Goal: Transaction & Acquisition: Book appointment/travel/reservation

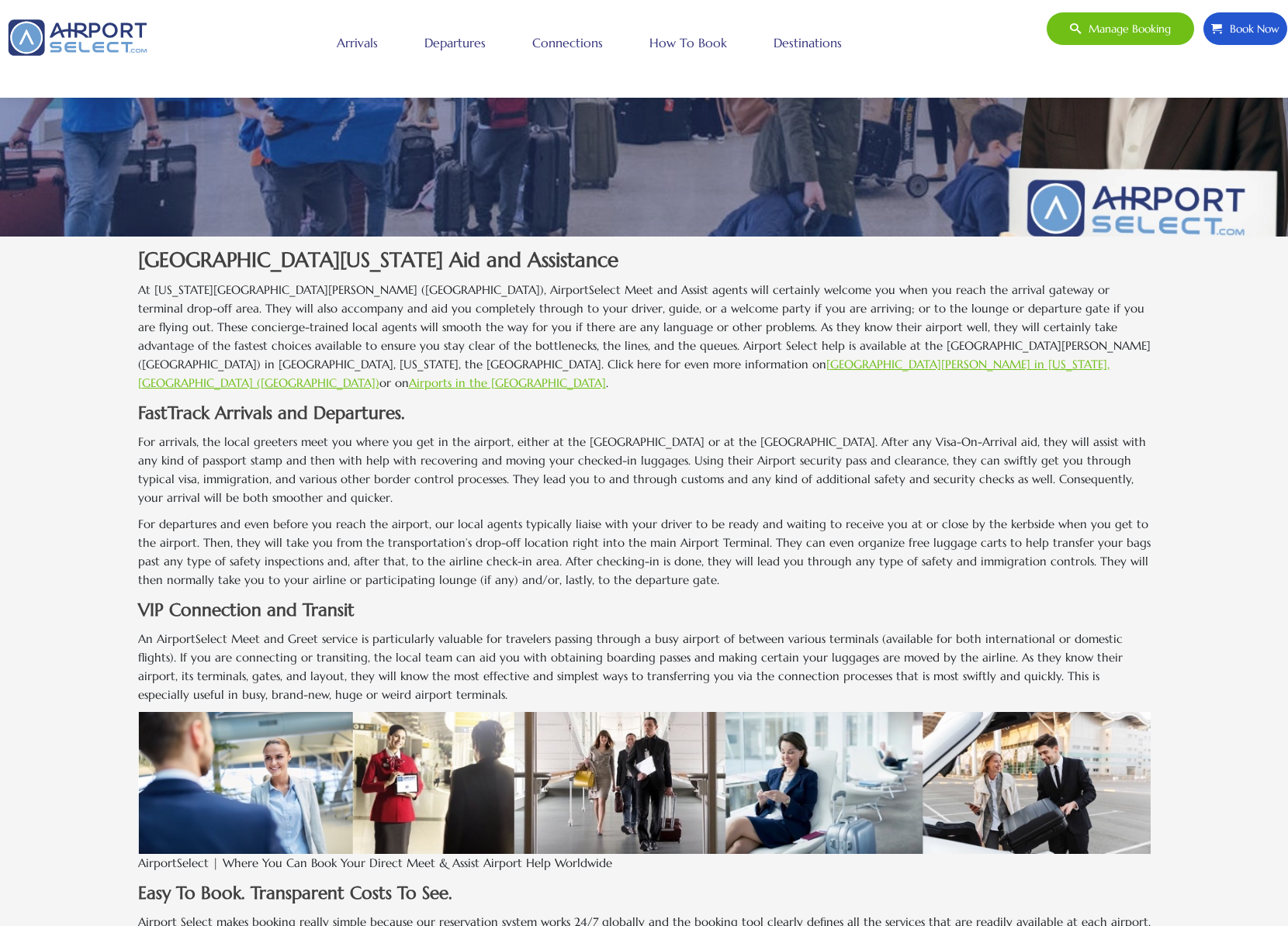
scroll to position [360, 0]
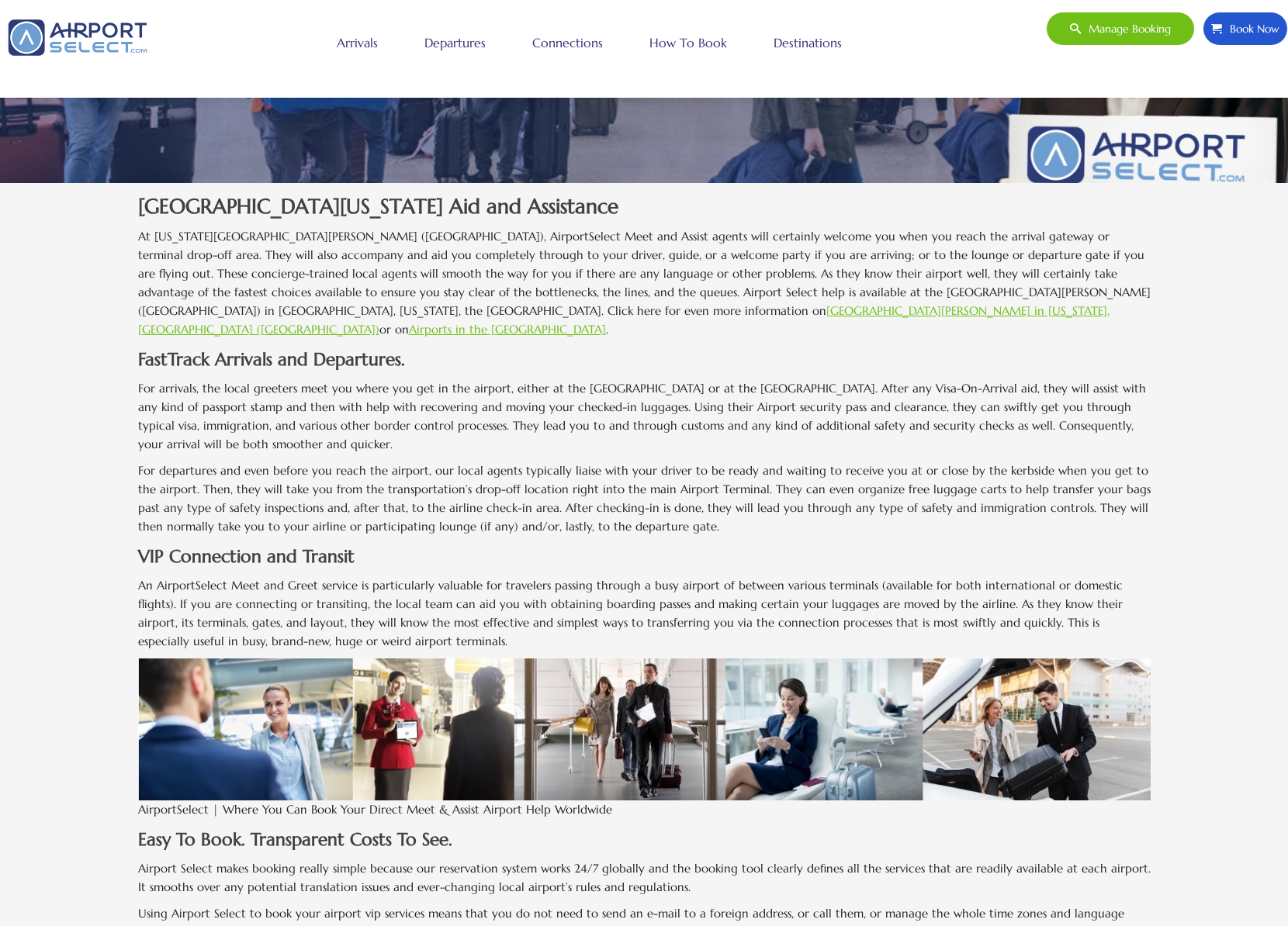
click at [589, 311] on link "Houston George Bush Intercontinental Airport in Texas, USA (IAH)" at bounding box center [623, 320] width 971 height 33
click at [432, 40] on link "Departures" at bounding box center [455, 43] width 69 height 39
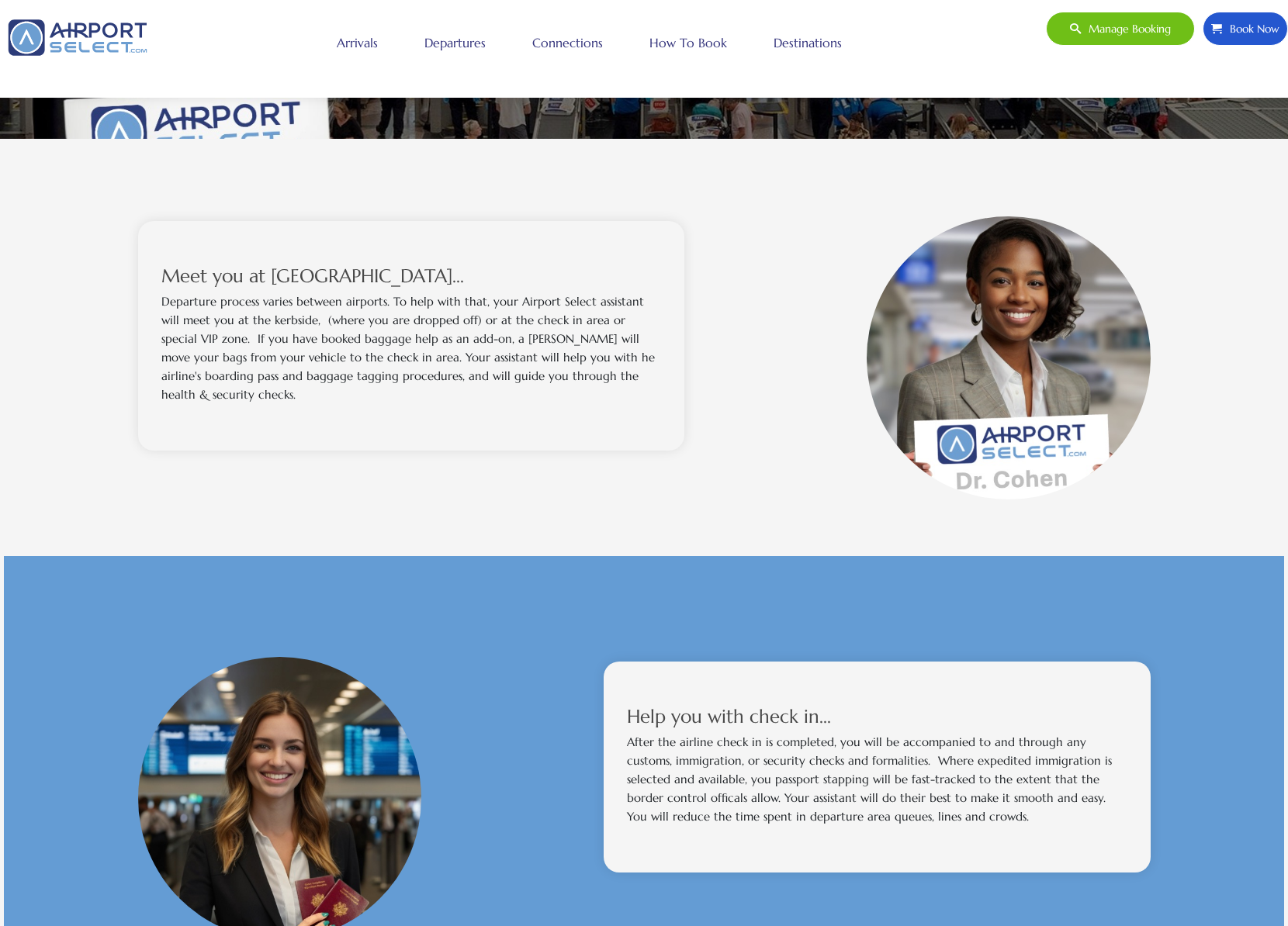
scroll to position [411, 0]
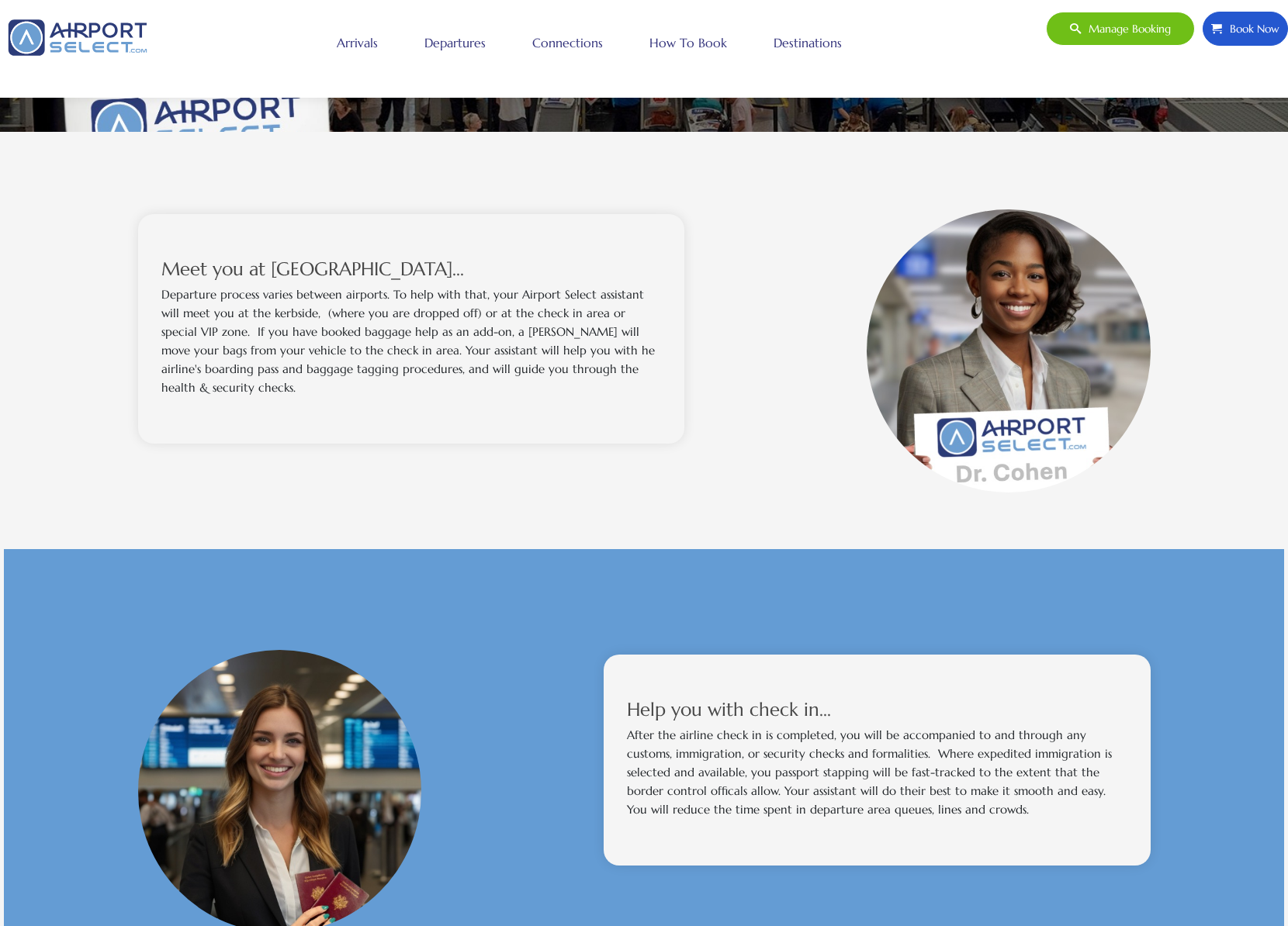
click at [1258, 27] on span "Book Now" at bounding box center [1250, 29] width 57 height 33
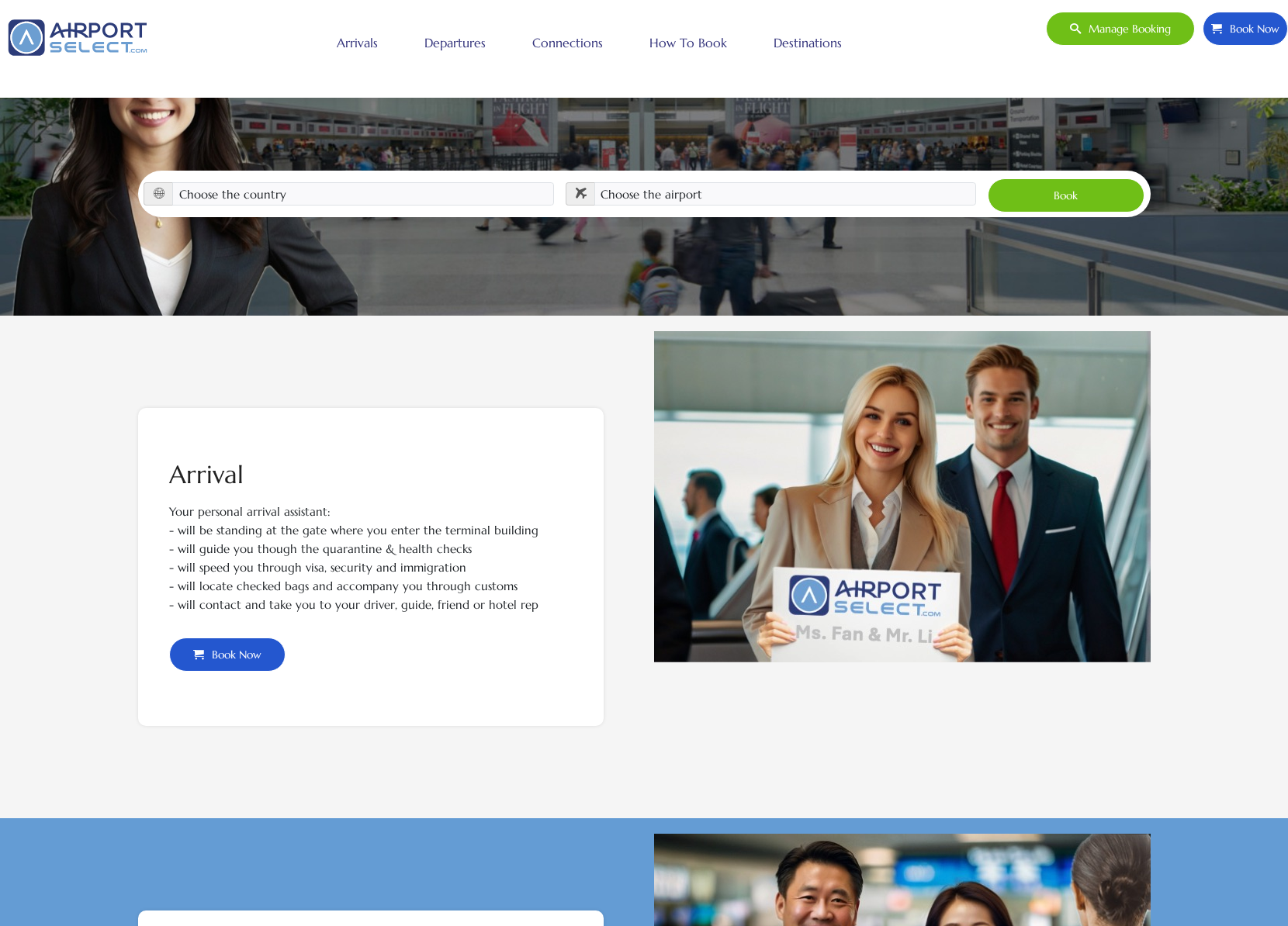
scroll to position [229, 0]
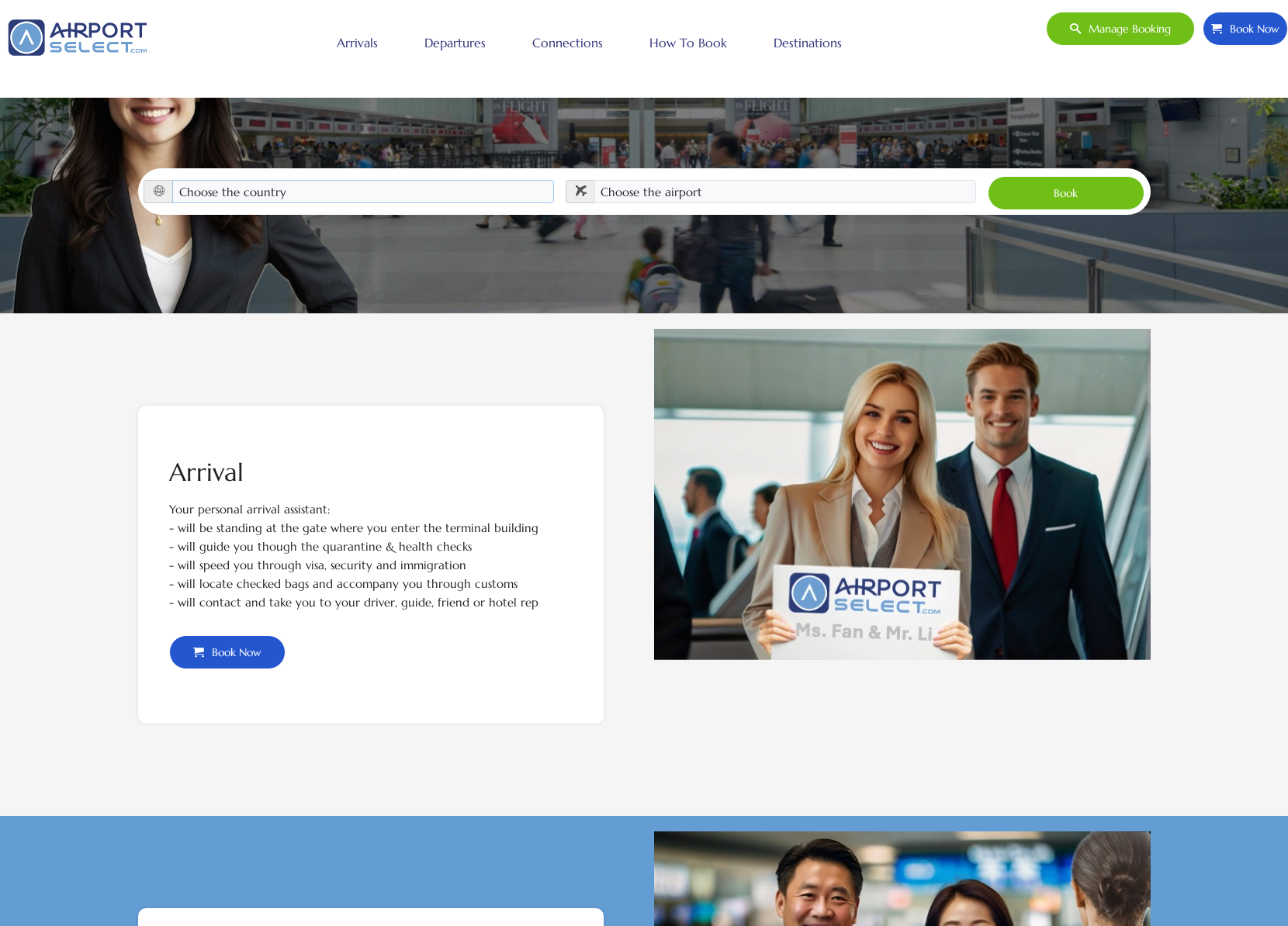
click at [439, 180] on select "Choose the country [GEOGRAPHIC_DATA] [GEOGRAPHIC_DATA] [GEOGRAPHIC_DATA] [GEOGR…" at bounding box center [363, 191] width 382 height 23
select select "[GEOGRAPHIC_DATA]"
click at [172, 180] on select "Choose the country [GEOGRAPHIC_DATA] [GEOGRAPHIC_DATA] [GEOGRAPHIC_DATA] [GEOGR…" at bounding box center [363, 191] width 382 height 23
click at [849, 180] on select "Choose the airport [GEOGRAPHIC_DATA] (ALB) [GEOGRAPHIC_DATA] ([GEOGRAPHIC_DATA]…" at bounding box center [784, 191] width 382 height 23
click at [814, 180] on select "Choose the airport [GEOGRAPHIC_DATA] (ALB) [GEOGRAPHIC_DATA] ([GEOGRAPHIC_DATA]…" at bounding box center [784, 191] width 382 height 23
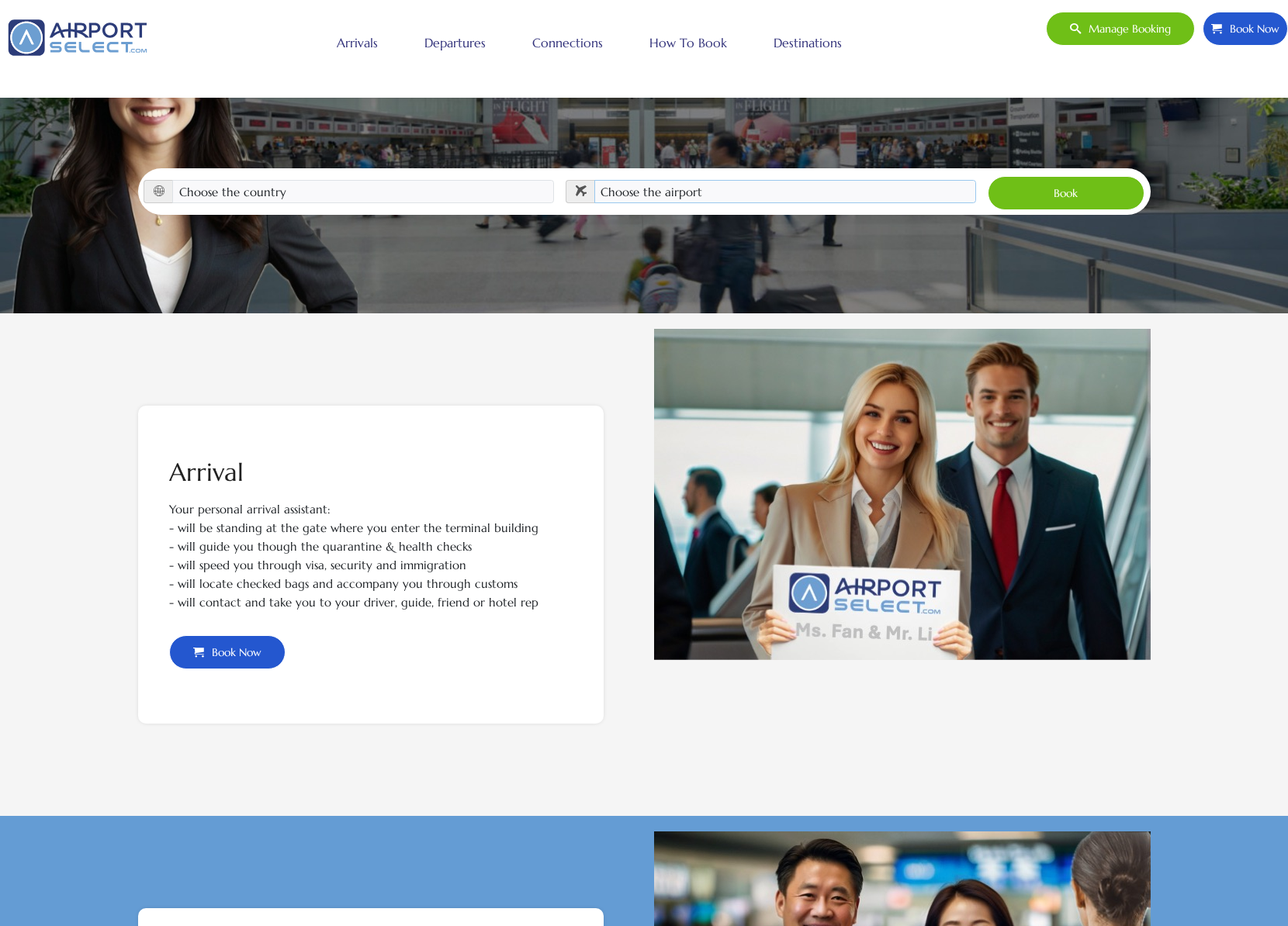
select select "IAH"
click at [594, 180] on select "Choose the airport [GEOGRAPHIC_DATA] (ALB) [GEOGRAPHIC_DATA] ([GEOGRAPHIC_DATA]…" at bounding box center [784, 191] width 382 height 23
click at [1048, 180] on button "Book" at bounding box center [1066, 192] width 157 height 34
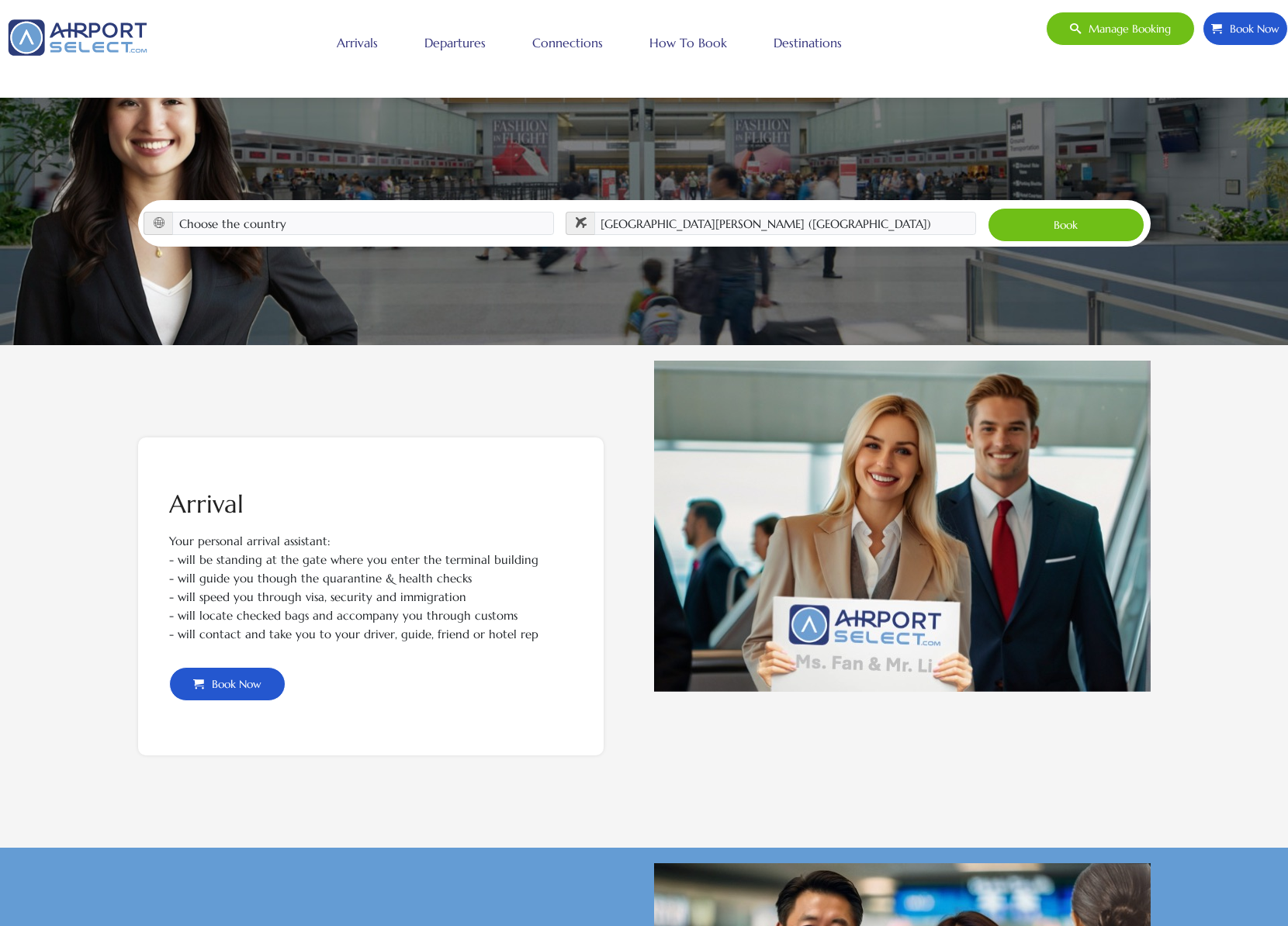
scroll to position [197, 0]
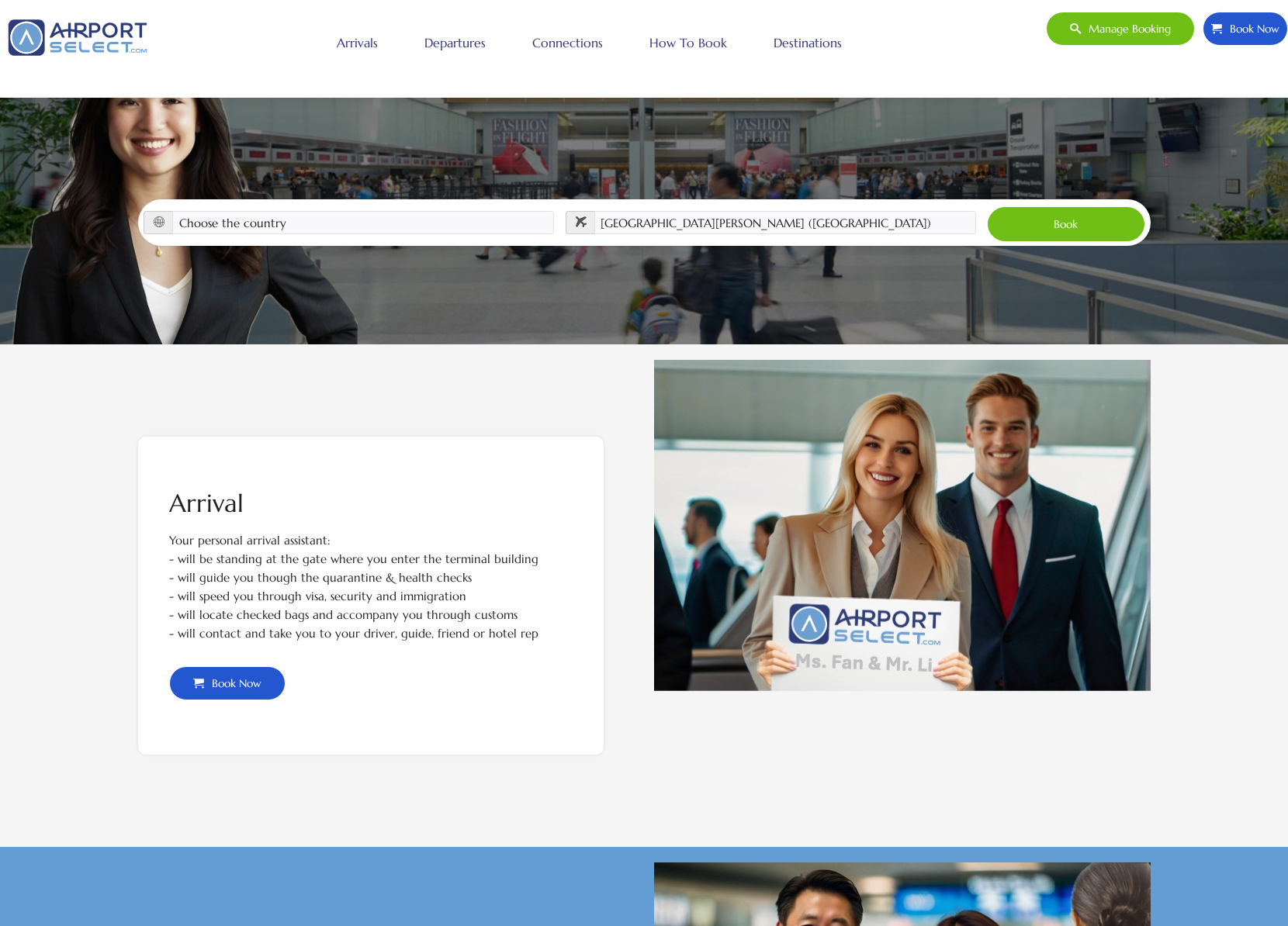
click at [1078, 207] on button "Book" at bounding box center [1066, 223] width 157 height 34
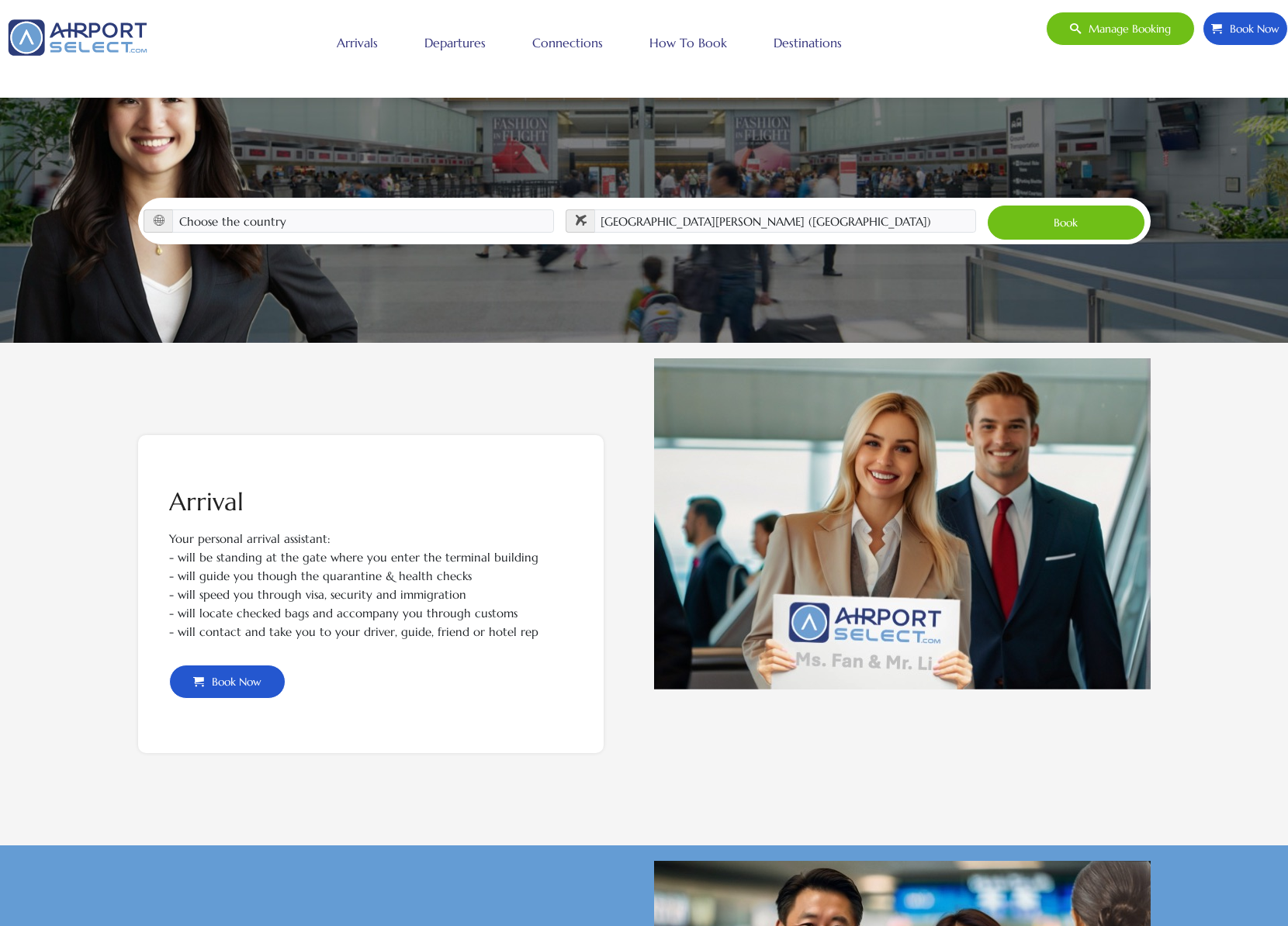
scroll to position [204, 0]
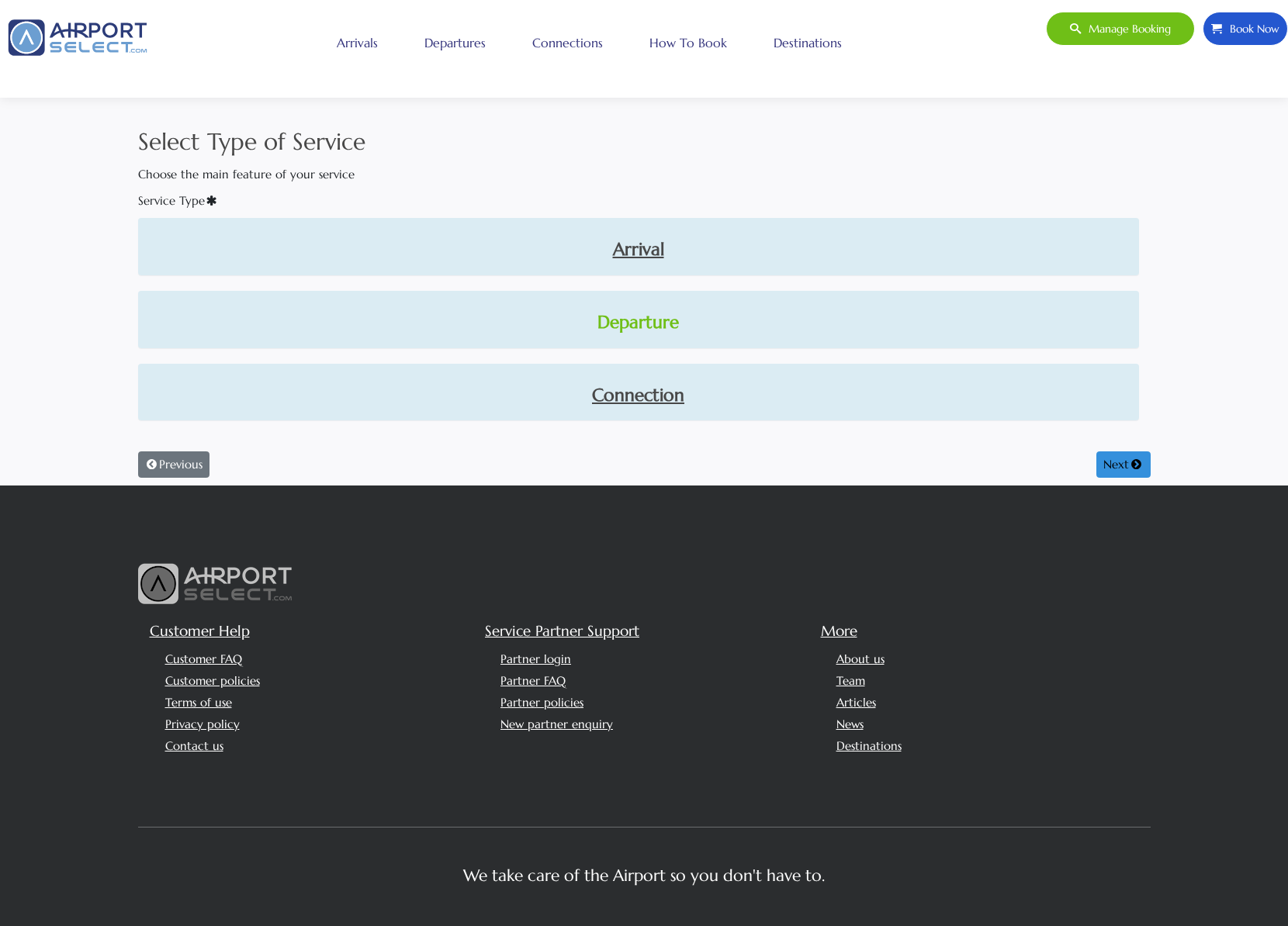
click at [652, 328] on link "Departure" at bounding box center [639, 323] width 976 height 26
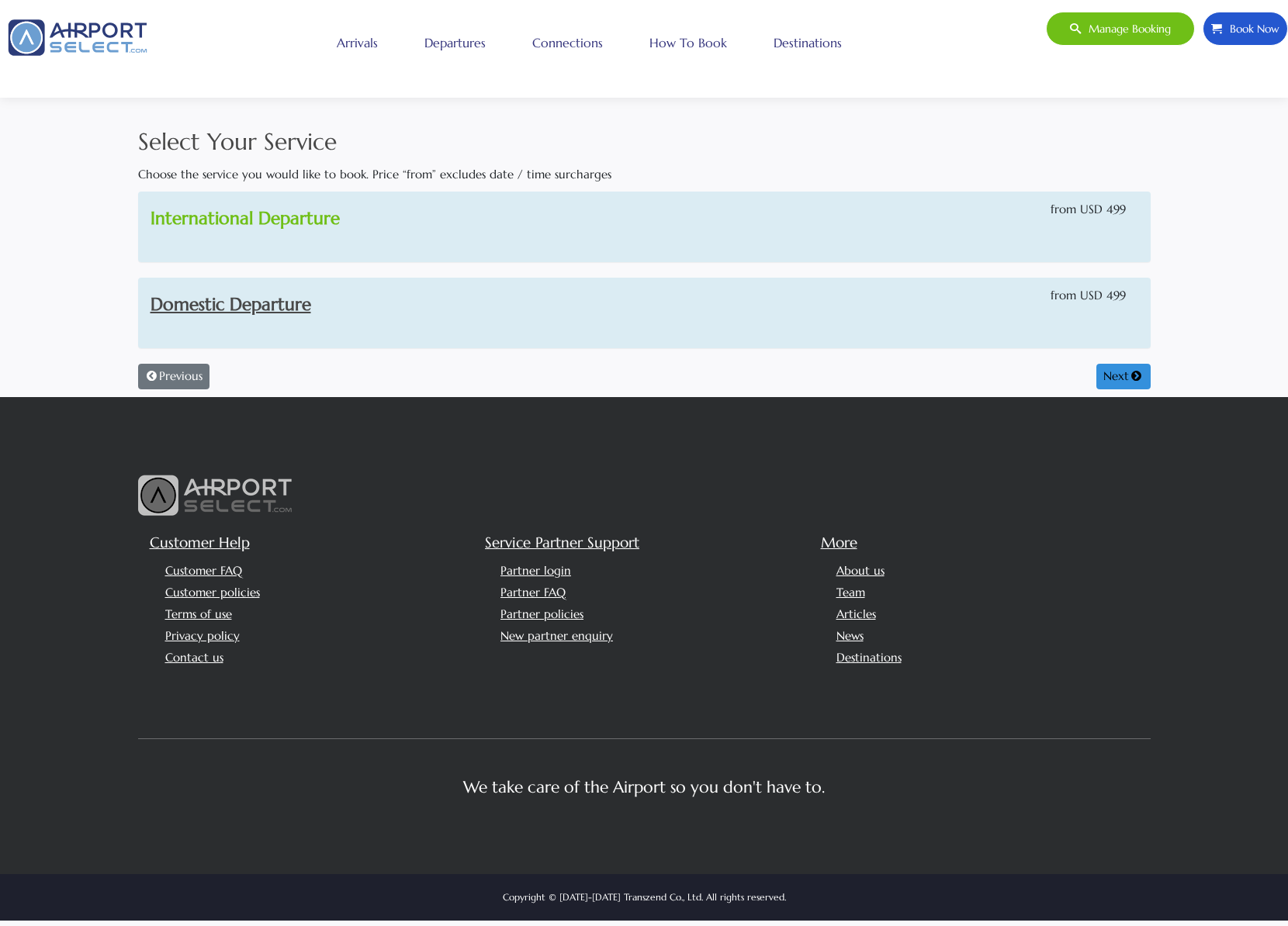
click at [298, 219] on link "International Departure" at bounding box center [245, 218] width 190 height 21
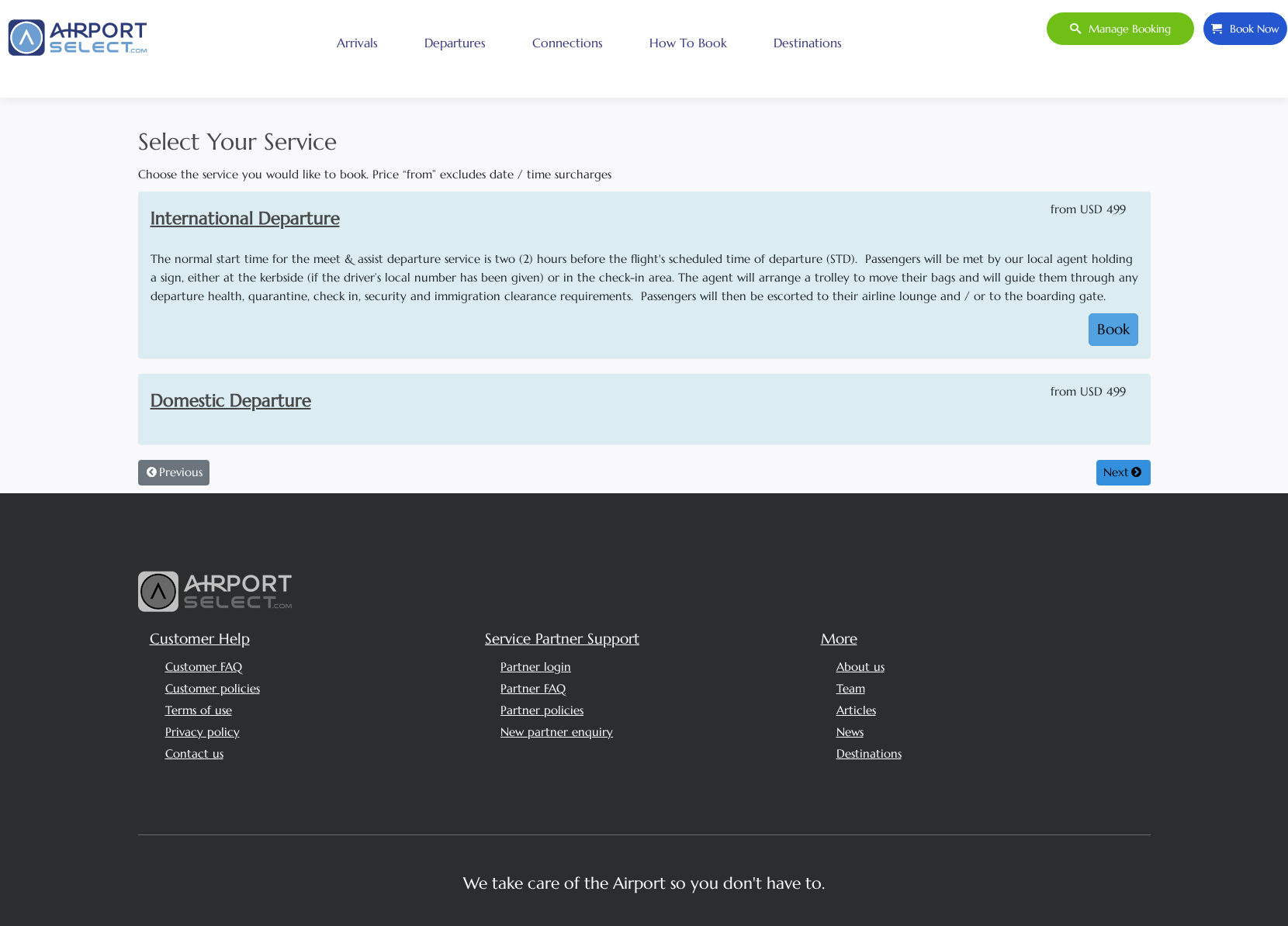
click at [1103, 323] on button "Book" at bounding box center [1113, 330] width 50 height 33
select select "1"
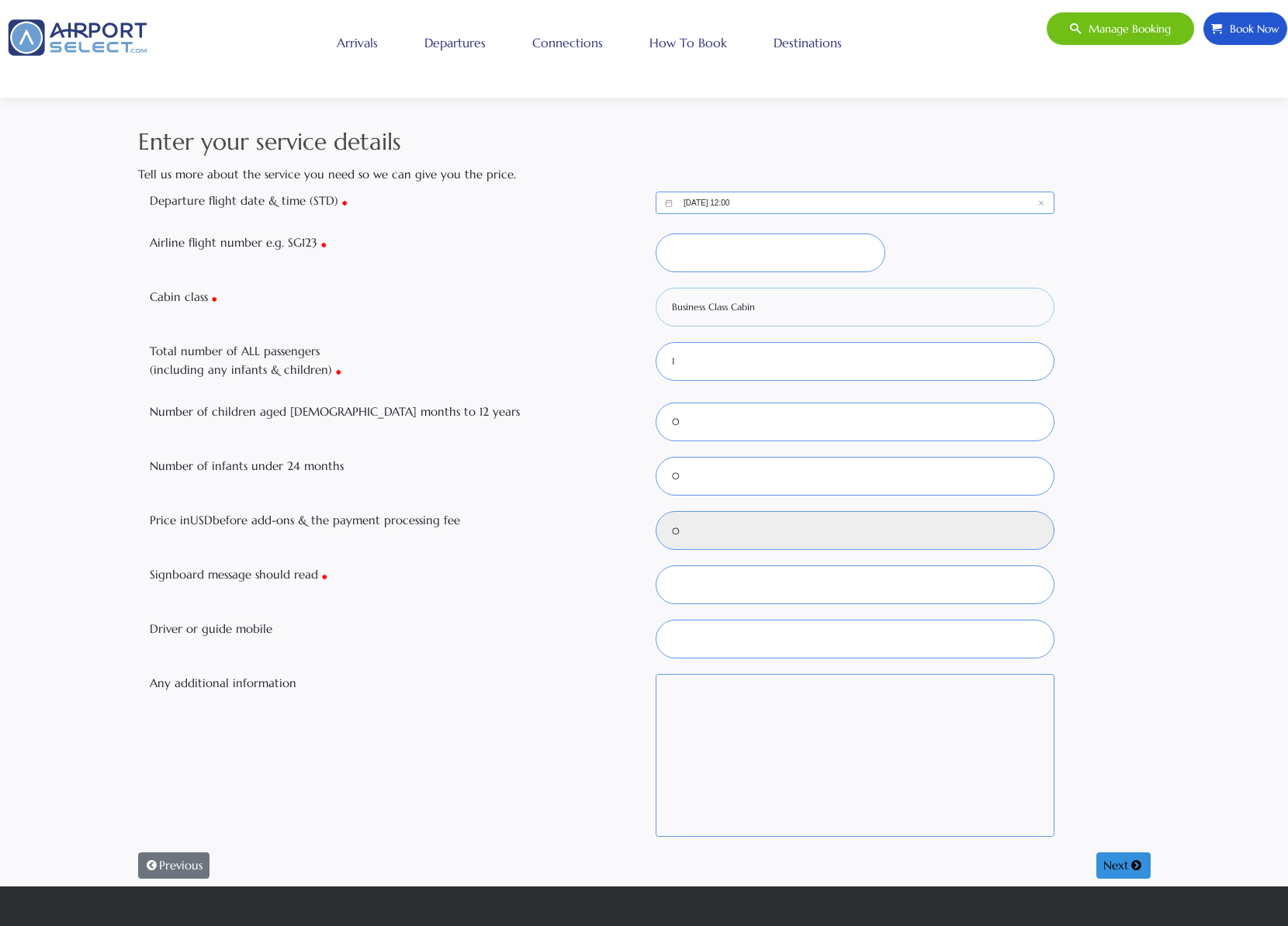
click at [853, 310] on select "Business Class Cabin Economy Class Cabin First Class Cabin Mix of Cabins Premiu…" at bounding box center [855, 307] width 399 height 39
select select "Y"
click at [656, 288] on select "Business Class Cabin Economy Class Cabin First Class Cabin Mix of Cabins Premiu…" at bounding box center [855, 307] width 399 height 39
click at [770, 362] on select "0 1 2 3 4 5 6" at bounding box center [855, 361] width 399 height 39
click at [656, 342] on select "0 1 2 3 4 5 6" at bounding box center [855, 361] width 399 height 39
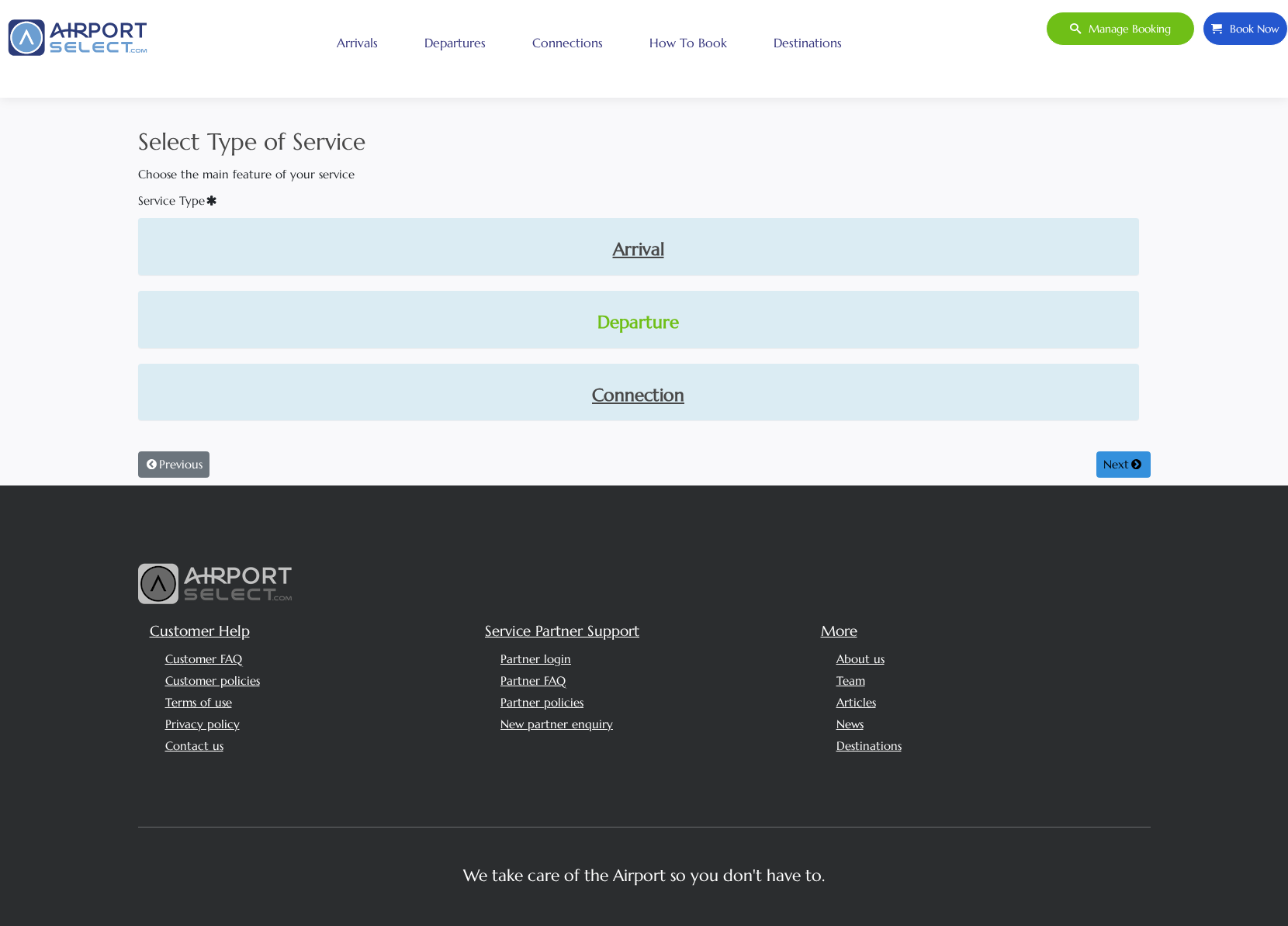
click at [656, 322] on link "Departure" at bounding box center [639, 323] width 976 height 26
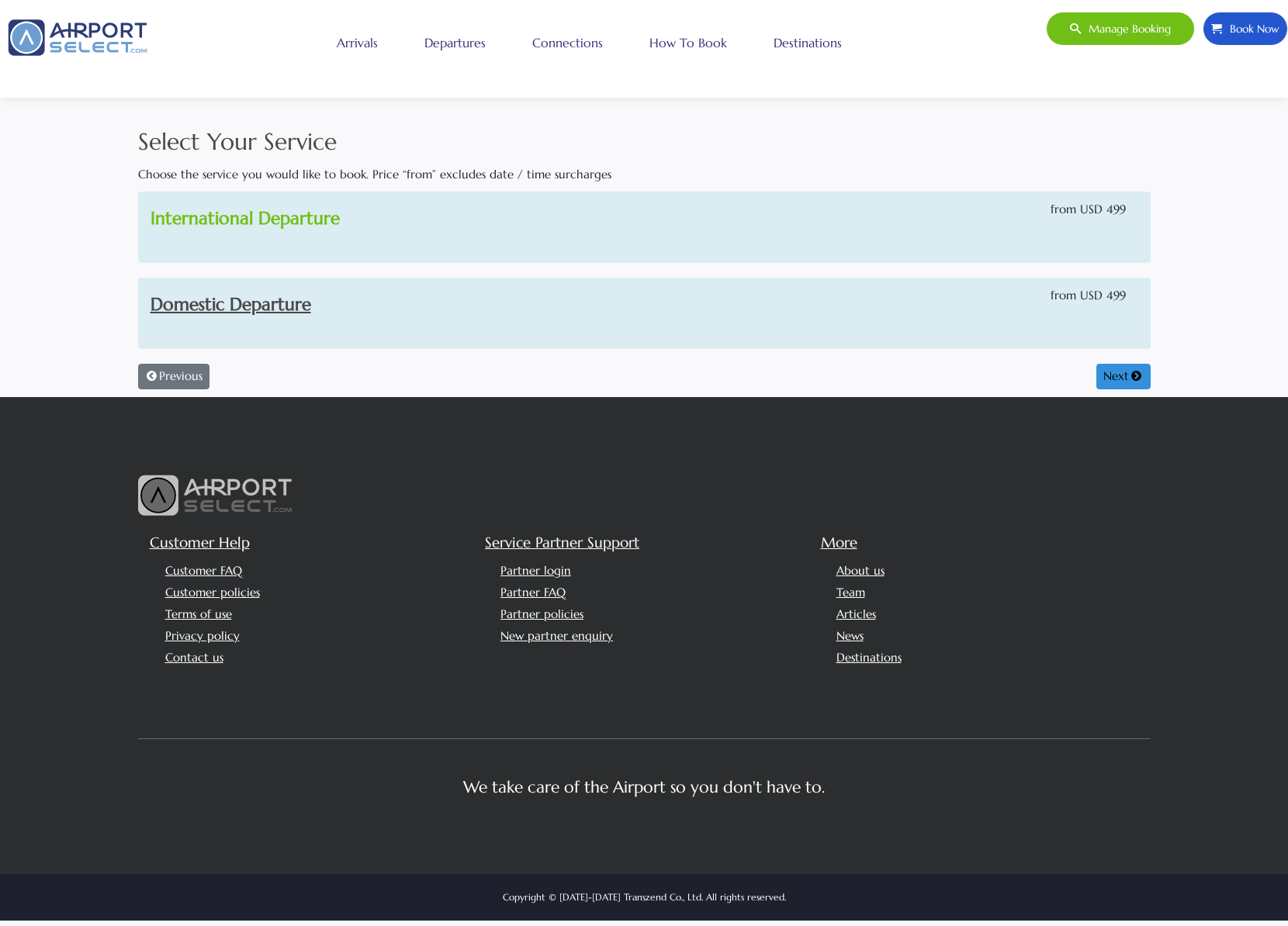
click at [270, 220] on link "International Departure" at bounding box center [245, 218] width 190 height 21
